Goal: Task Accomplishment & Management: Manage account settings

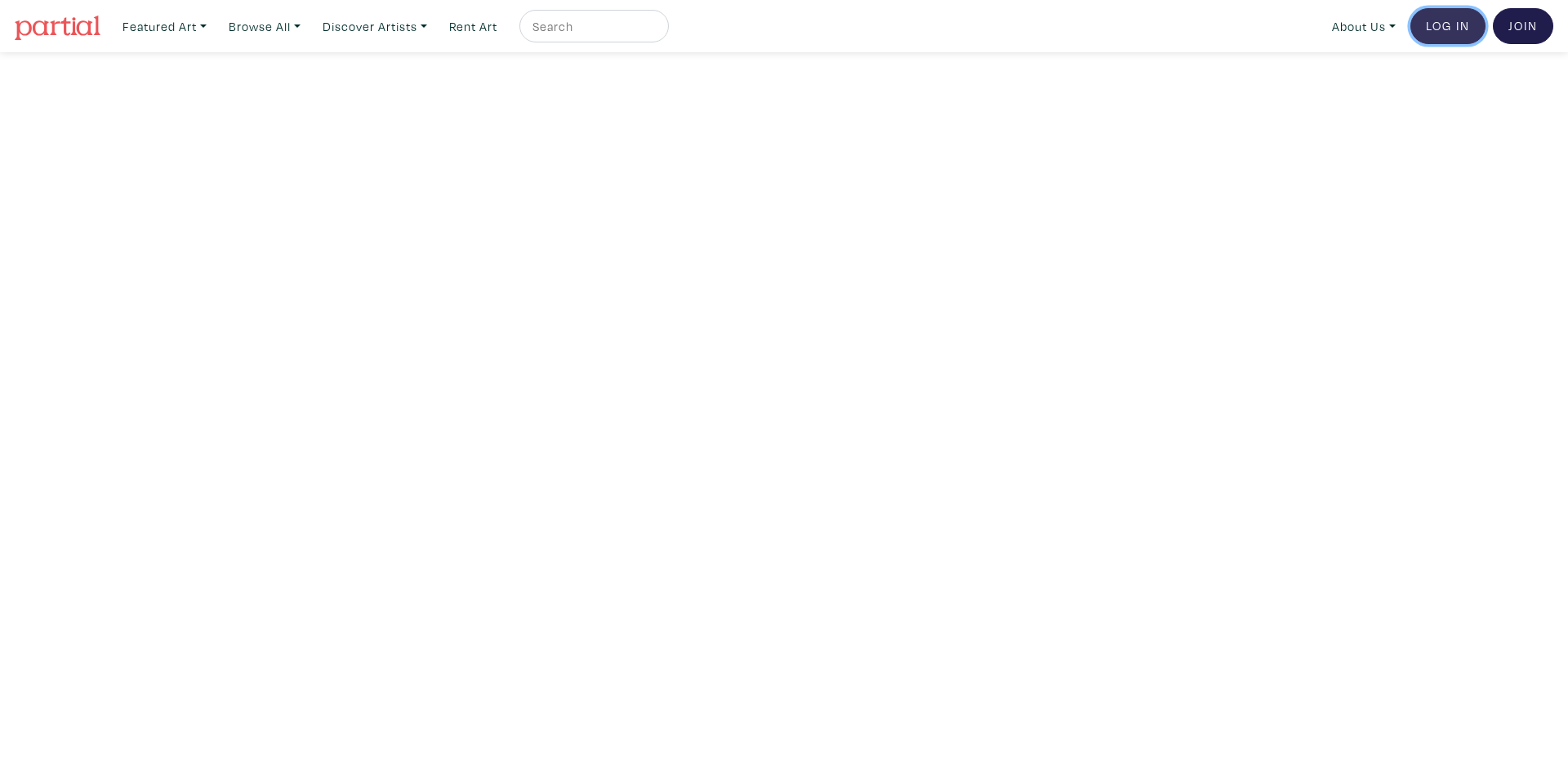
click at [1432, 18] on link "Log In" at bounding box center [1448, 25] width 75 height 36
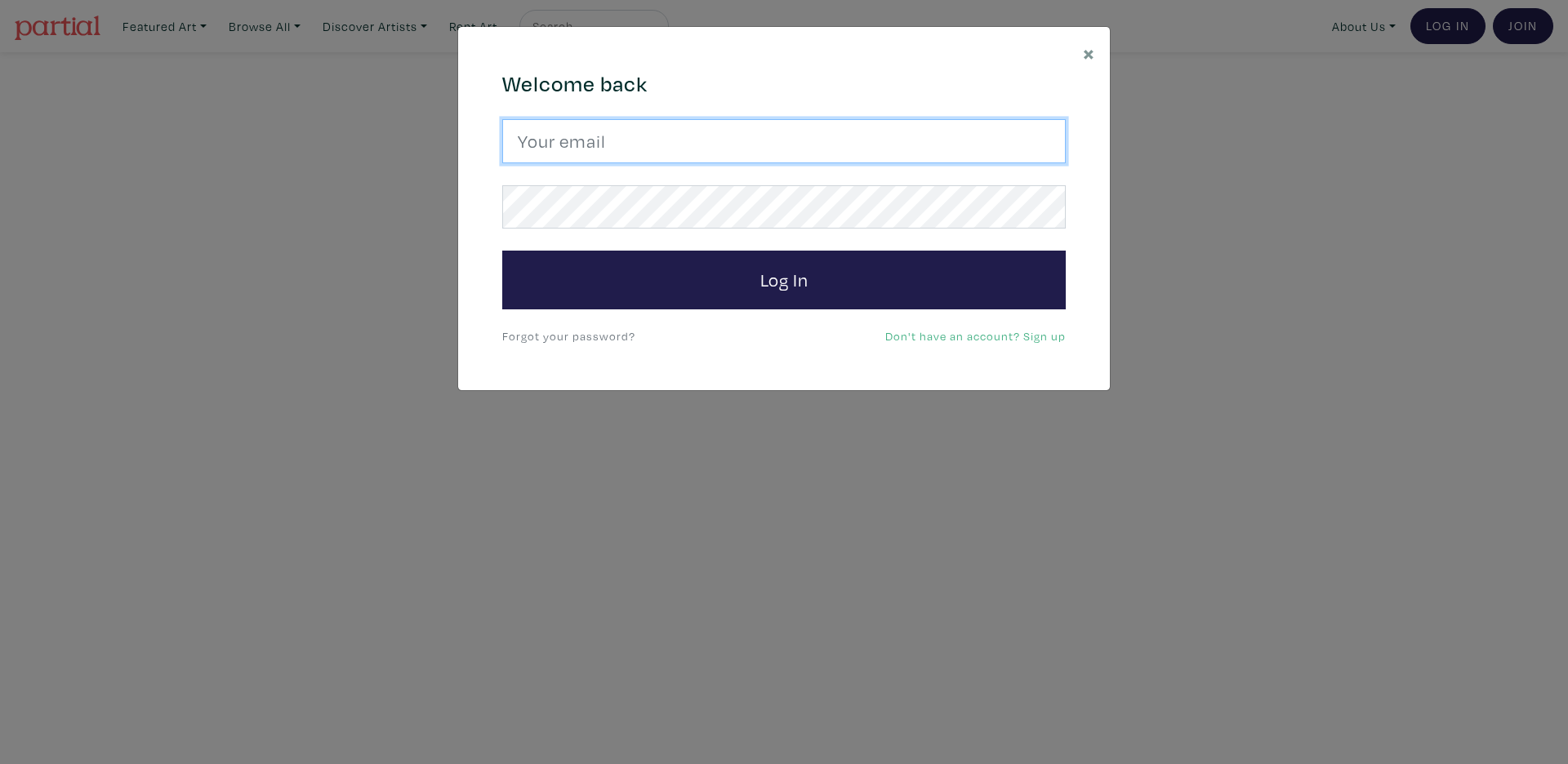
click at [619, 122] on input "email" at bounding box center [784, 142] width 564 height 44
type input "[EMAIL_ADDRESS][DOMAIN_NAME]"
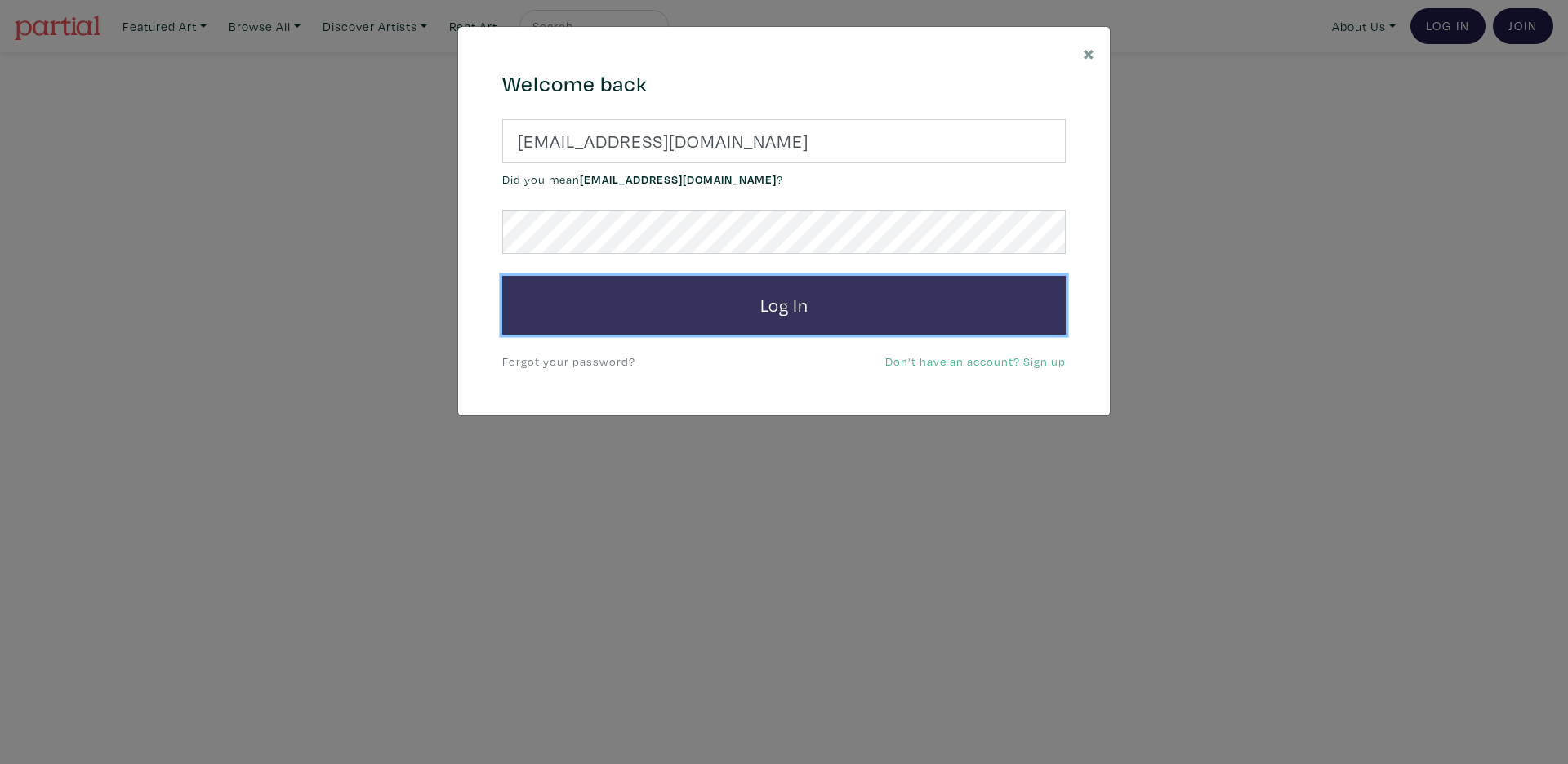
click at [673, 276] on button "Log In" at bounding box center [784, 305] width 564 height 59
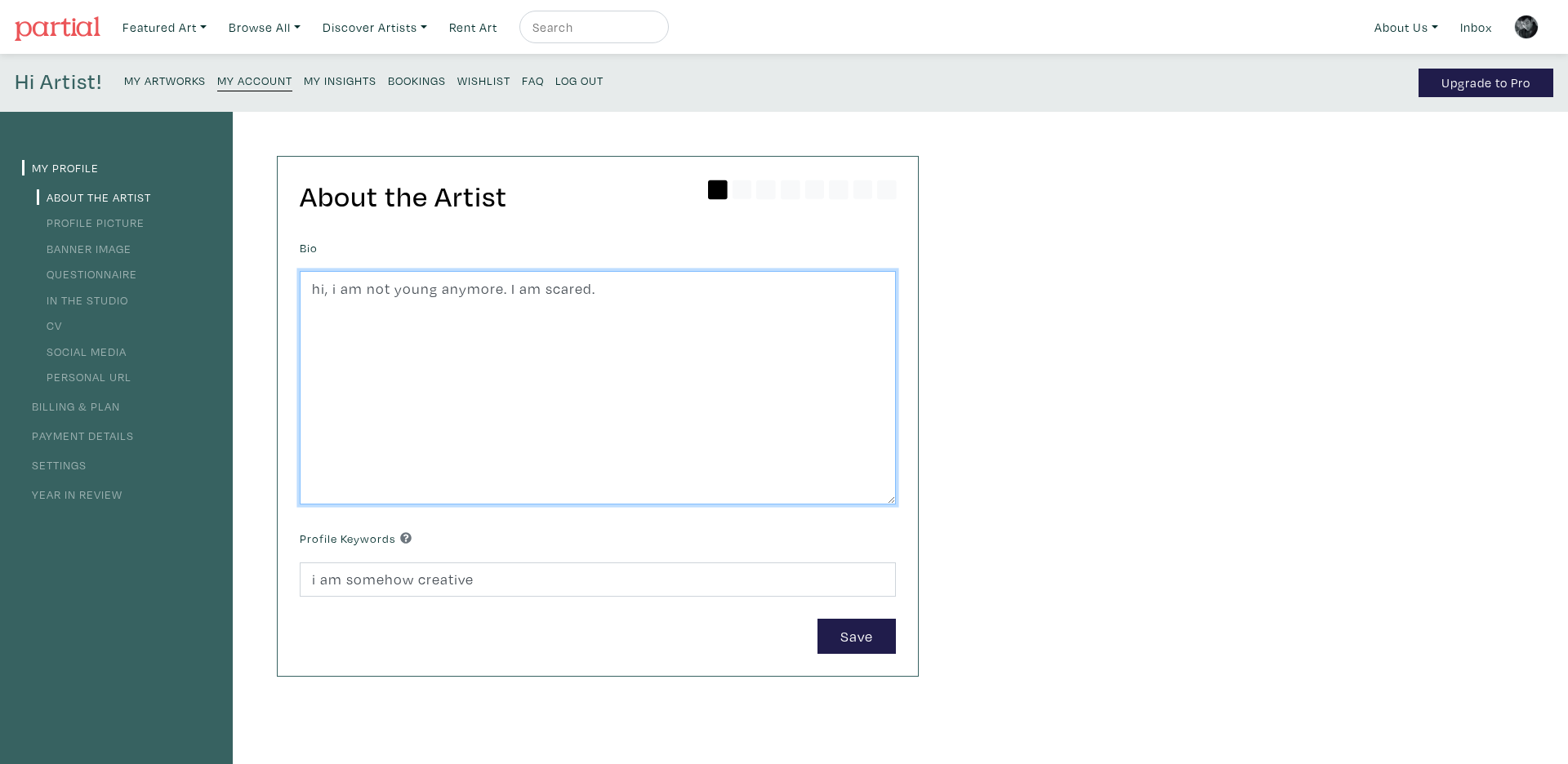
click at [570, 408] on textarea "hi, i am not young anymore. I am scared." at bounding box center [598, 388] width 596 height 233
click at [60, 466] on link "Settings" at bounding box center [54, 465] width 65 height 15
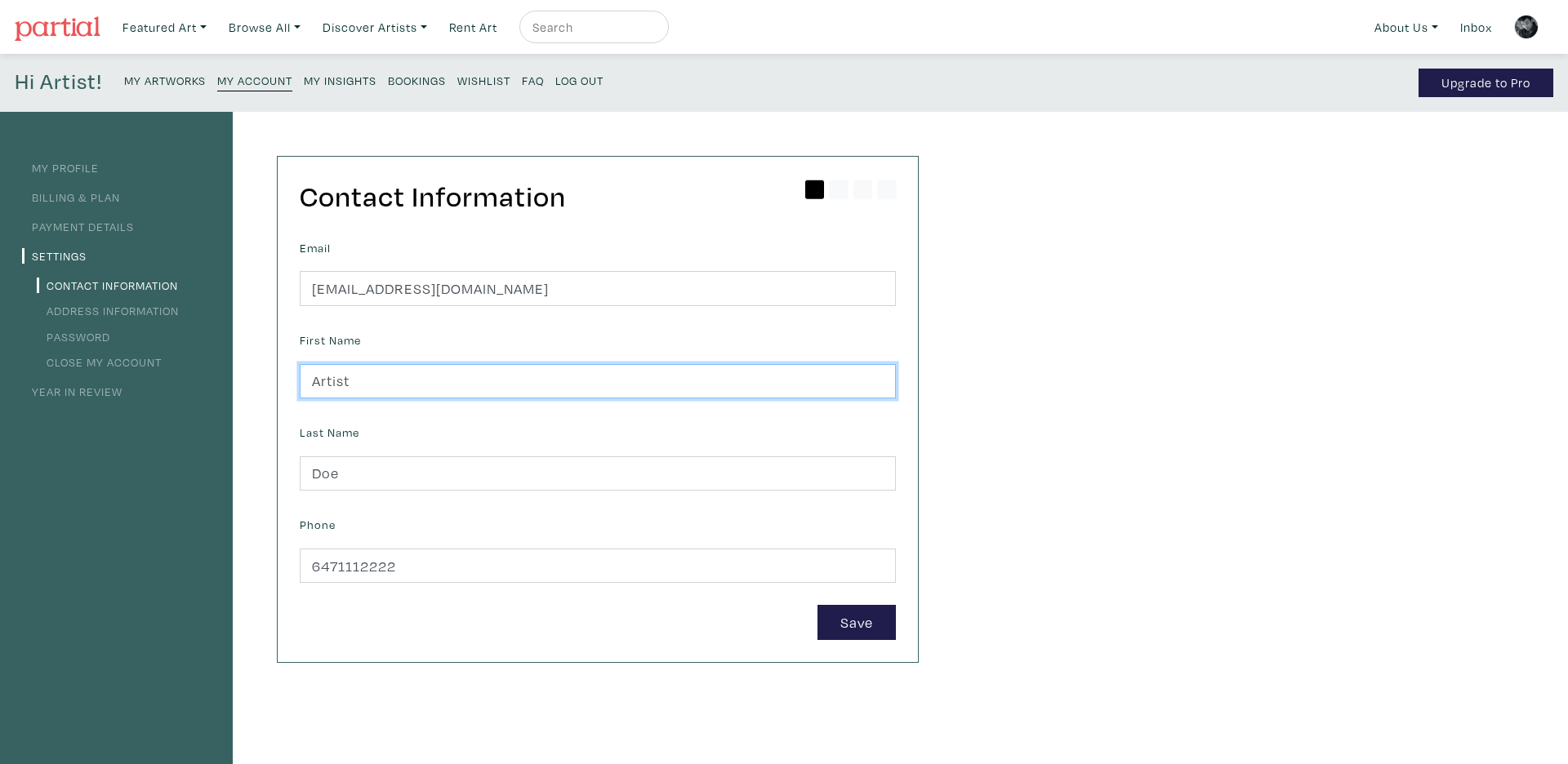
click at [490, 382] on input "Artist" at bounding box center [598, 381] width 596 height 35
type input "Blahblah"
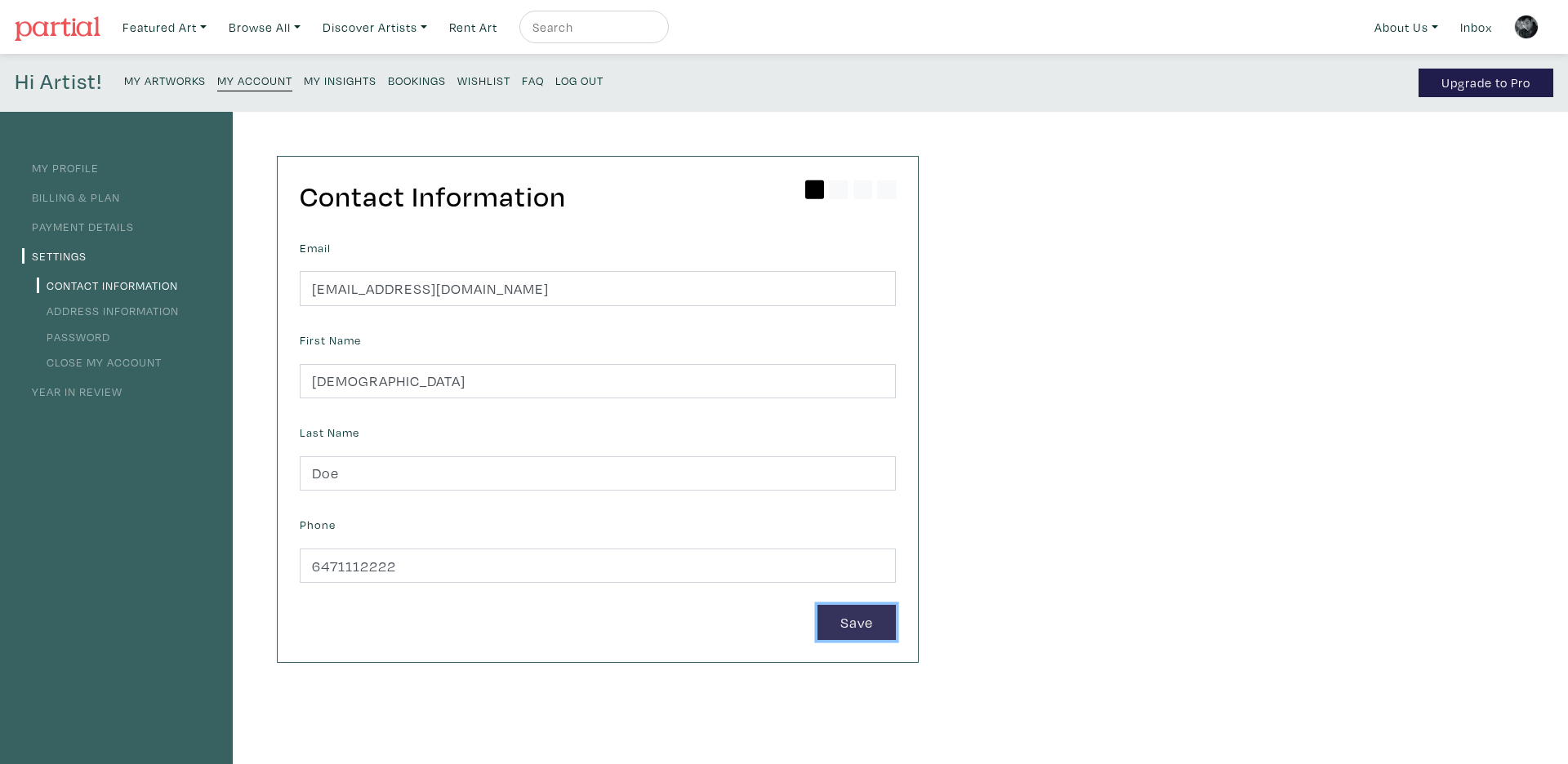
click at [855, 616] on button "Save" at bounding box center [856, 622] width 78 height 35
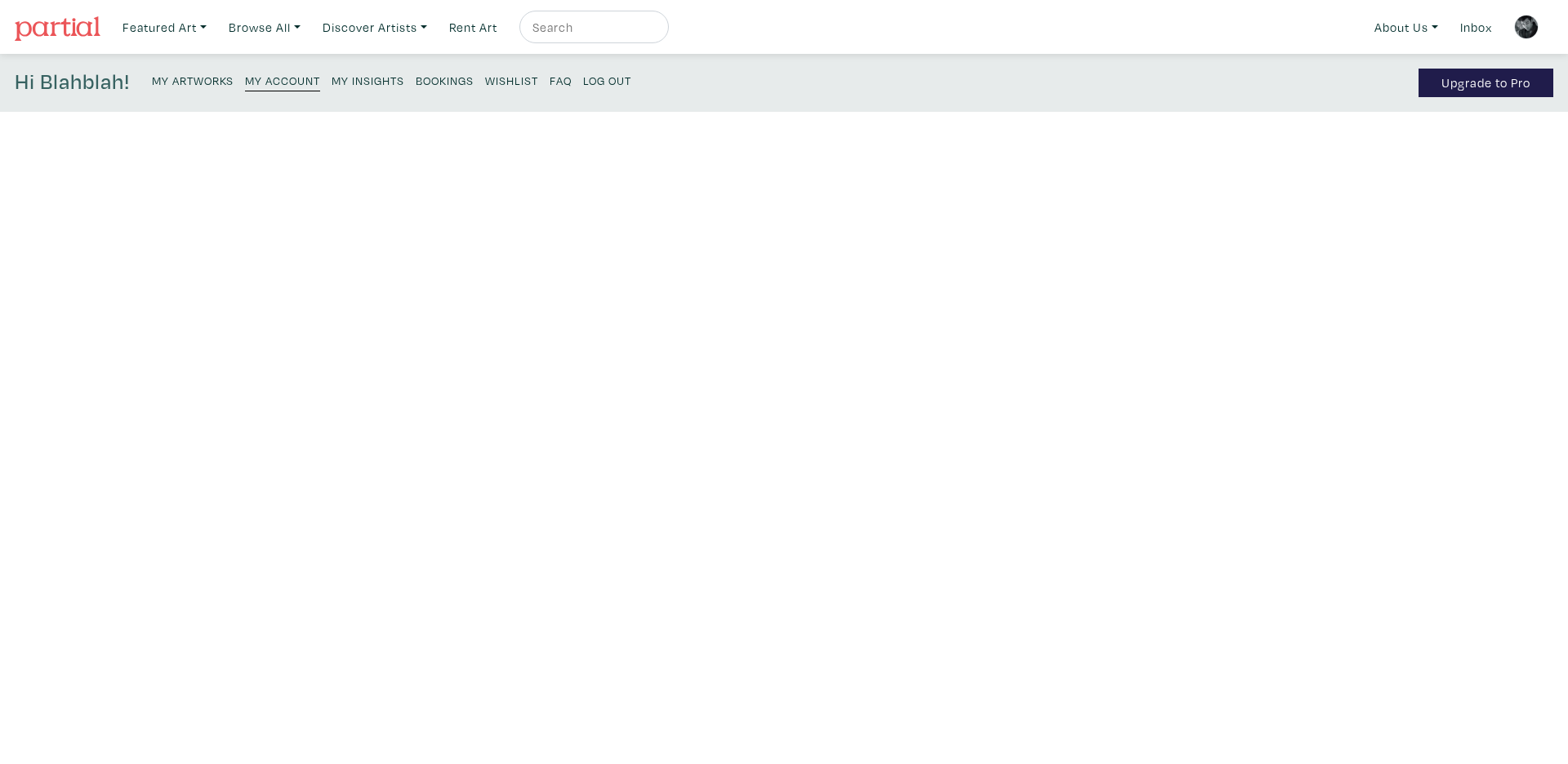
click at [674, 377] on input "Blahblah" at bounding box center [598, 381] width 596 height 35
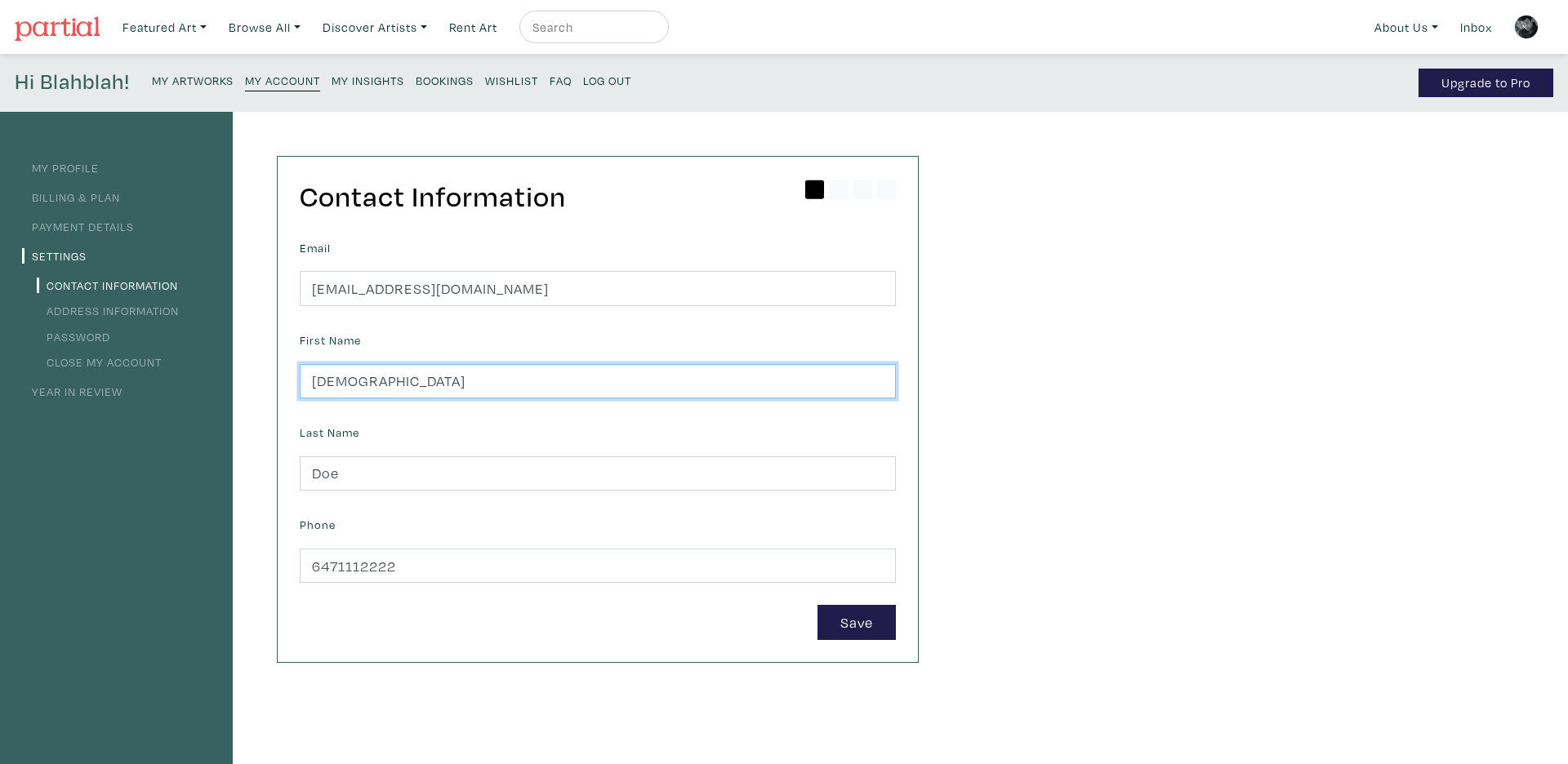
click at [658, 378] on input "Blahblah" at bounding box center [598, 381] width 596 height 35
type input "Artist"
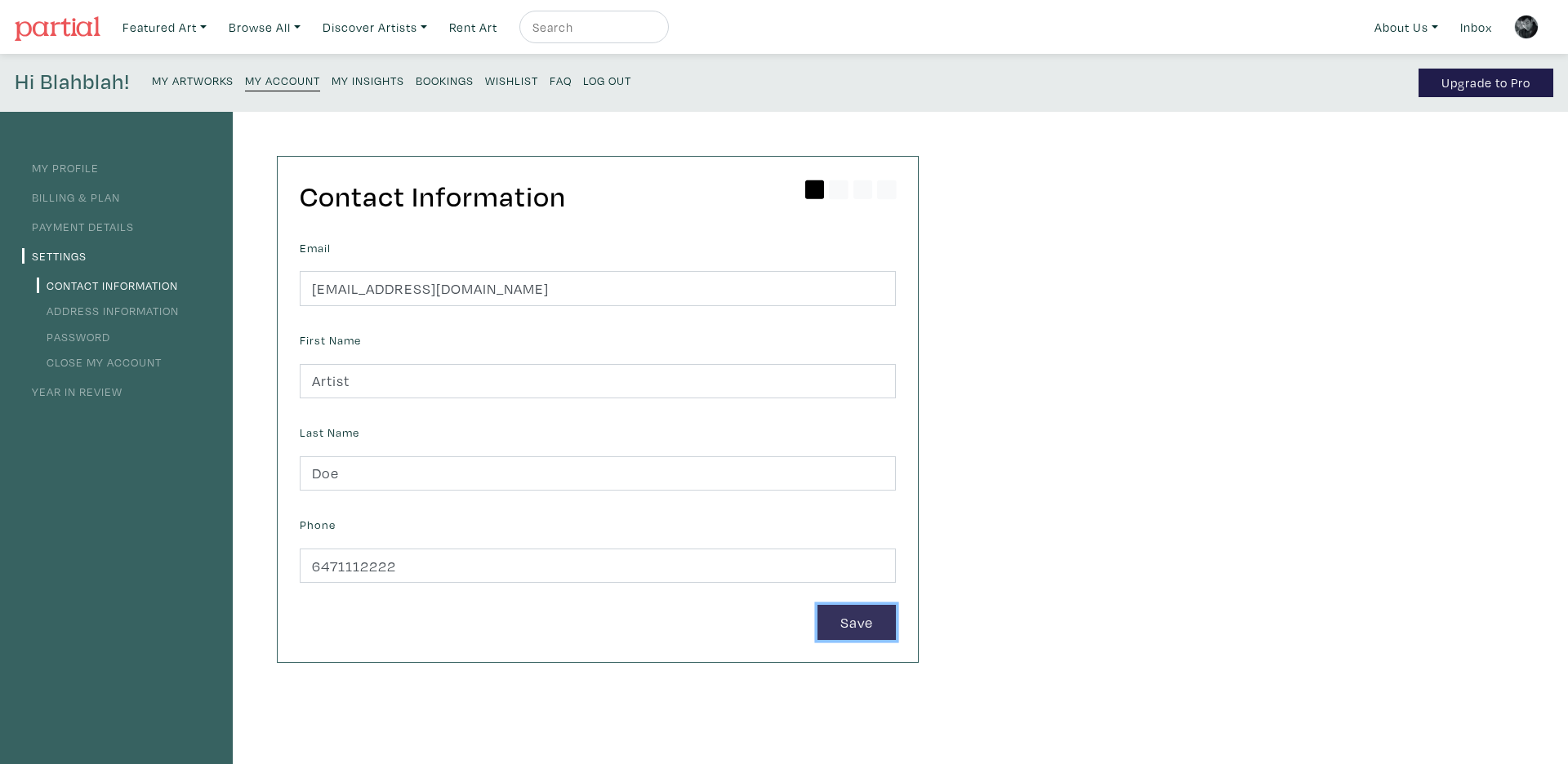
click at [839, 614] on button "Save" at bounding box center [856, 622] width 78 height 35
click at [1111, 410] on div "My Profile Billing & Plan Payment Details Settings Contact Information Address …" at bounding box center [784, 555] width 1568 height 886
click at [722, 232] on div "Contact Information Email [EMAIL_ADDRESS][DOMAIN_NAME] First Name [PERSON_NAME]…" at bounding box center [598, 410] width 641 height 505
